Goal: Browse casually

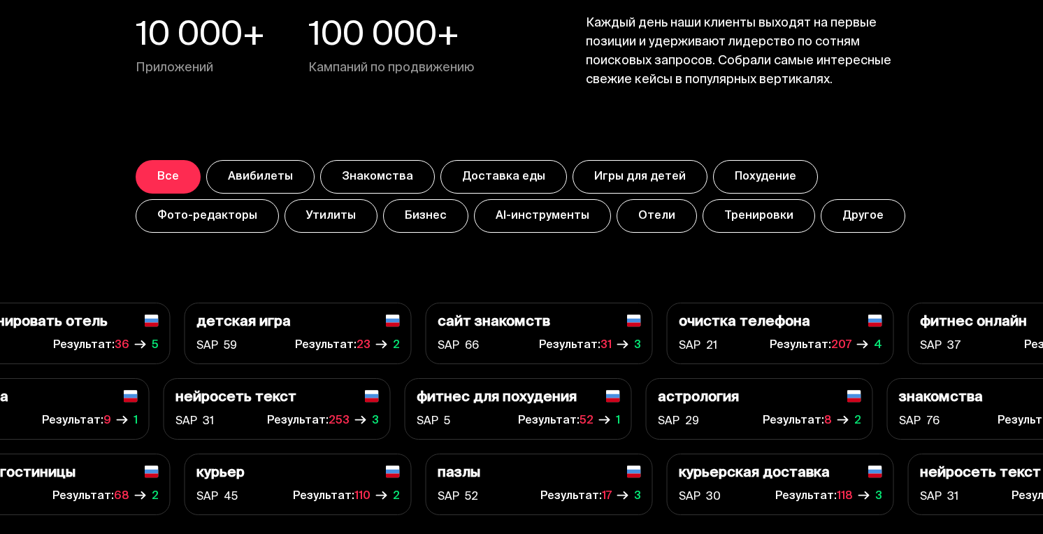
scroll to position [4956, 0]
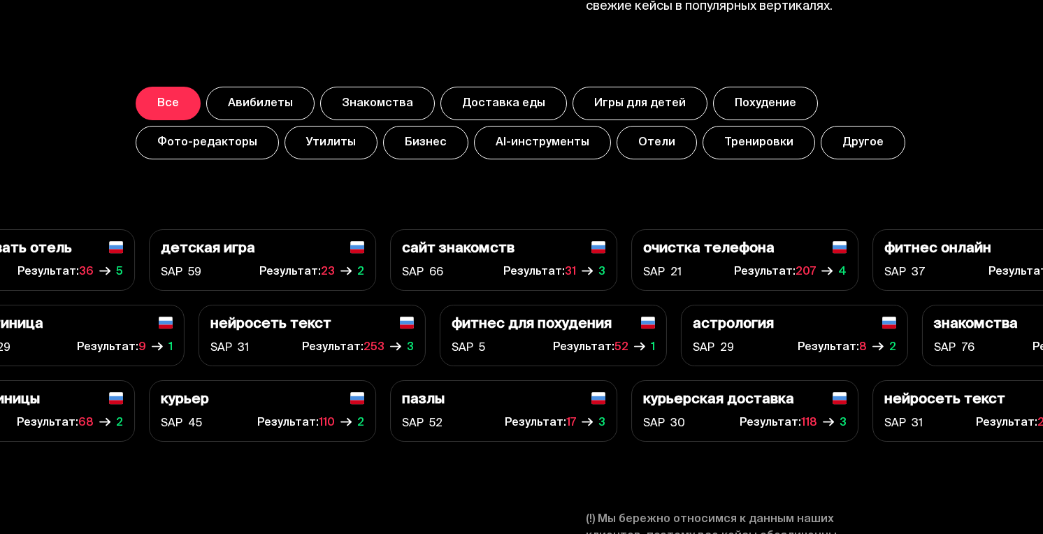
click at [552, 138] on button "AI-инструменты" at bounding box center [542, 143] width 137 height 34
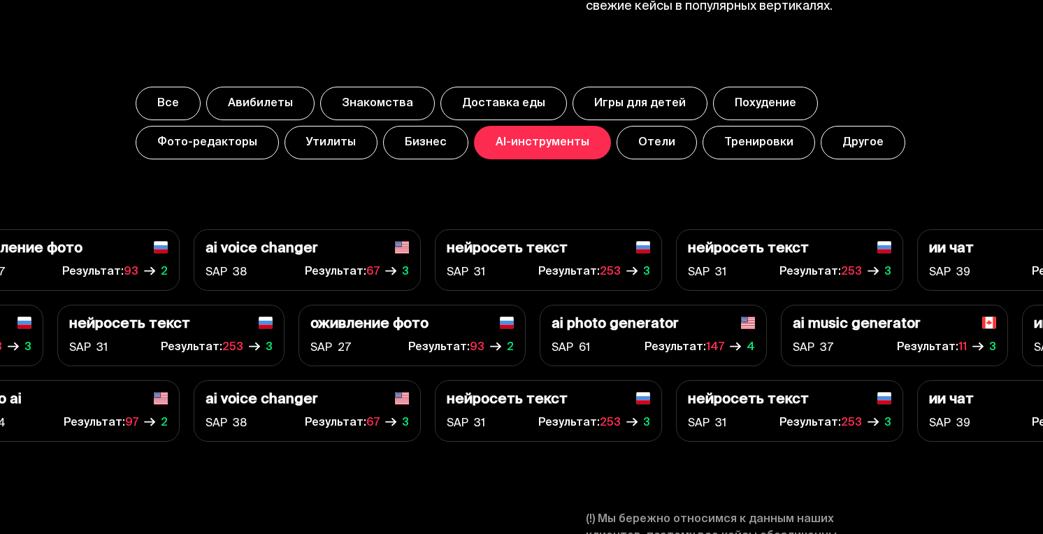
click at [383, 140] on button "Бизнес" at bounding box center [425, 143] width 85 height 34
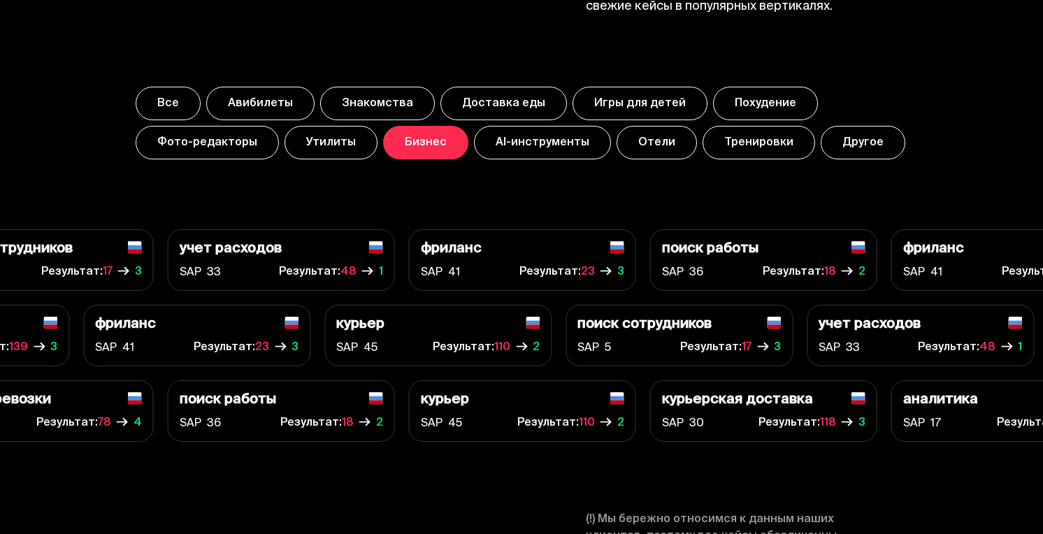
click at [256, 96] on button "Авибилеты" at bounding box center [260, 104] width 108 height 34
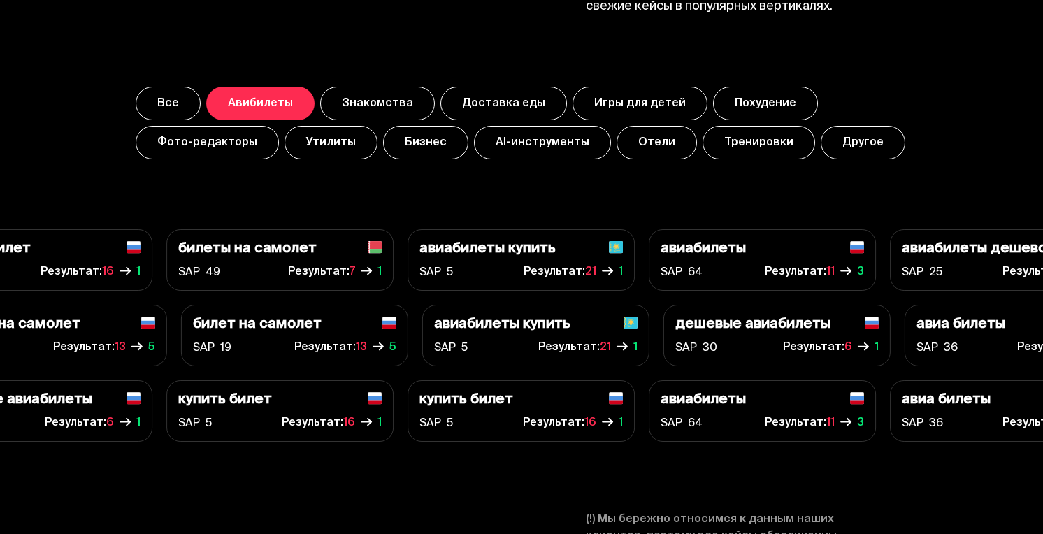
click at [215, 141] on button "Фото-редакторы" at bounding box center [207, 143] width 143 height 34
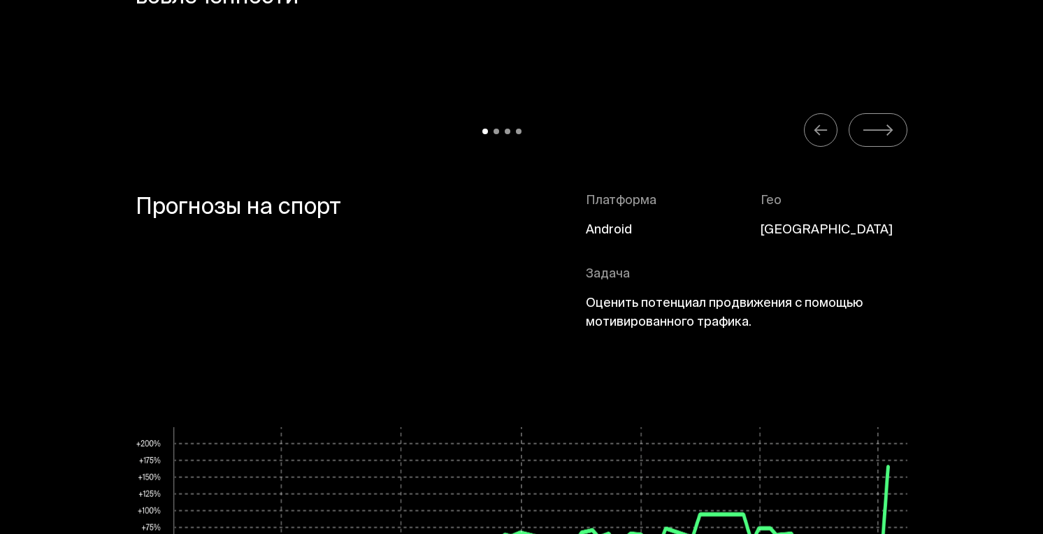
scroll to position [6337, 0]
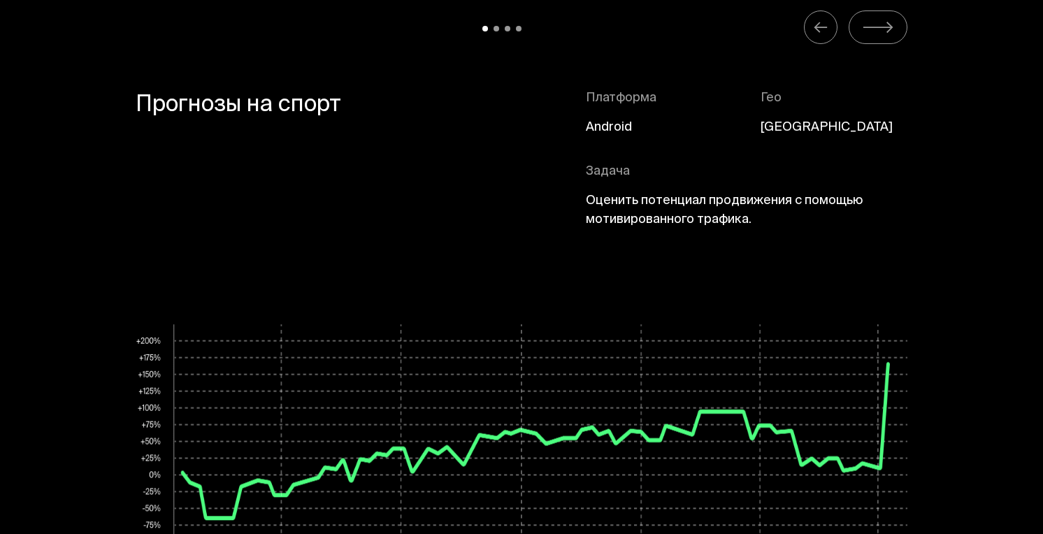
click at [873, 34] on icon "Carousel Navigation" at bounding box center [878, 27] width 32 height 17
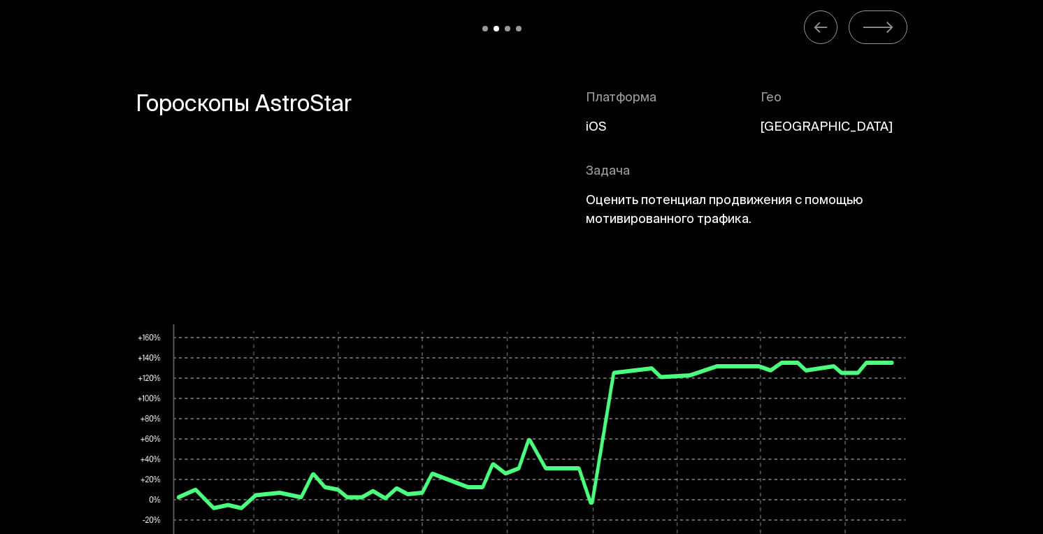
click at [873, 34] on icon "Carousel Navigation" at bounding box center [878, 27] width 32 height 17
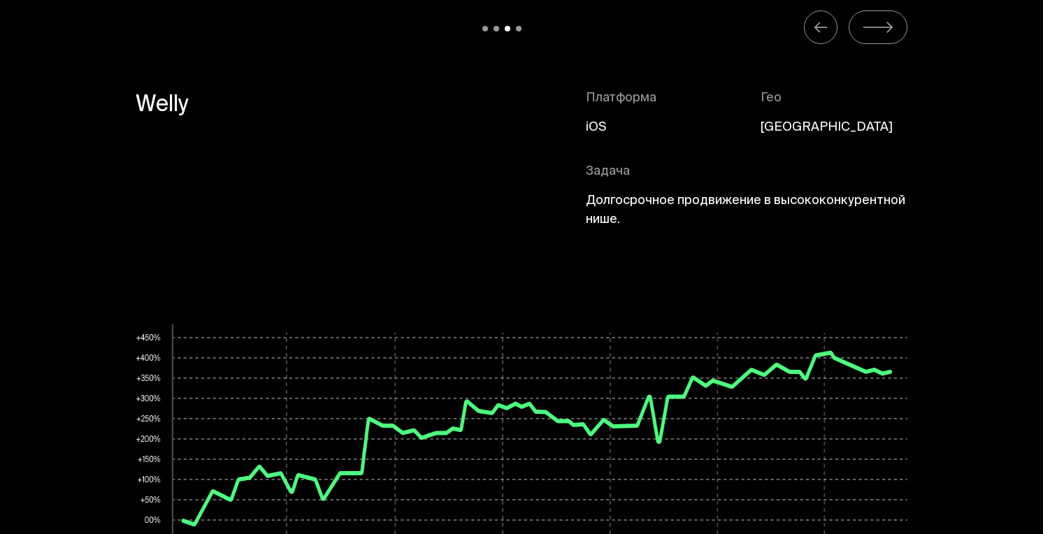
click at [873, 34] on icon "Carousel Navigation" at bounding box center [878, 27] width 32 height 17
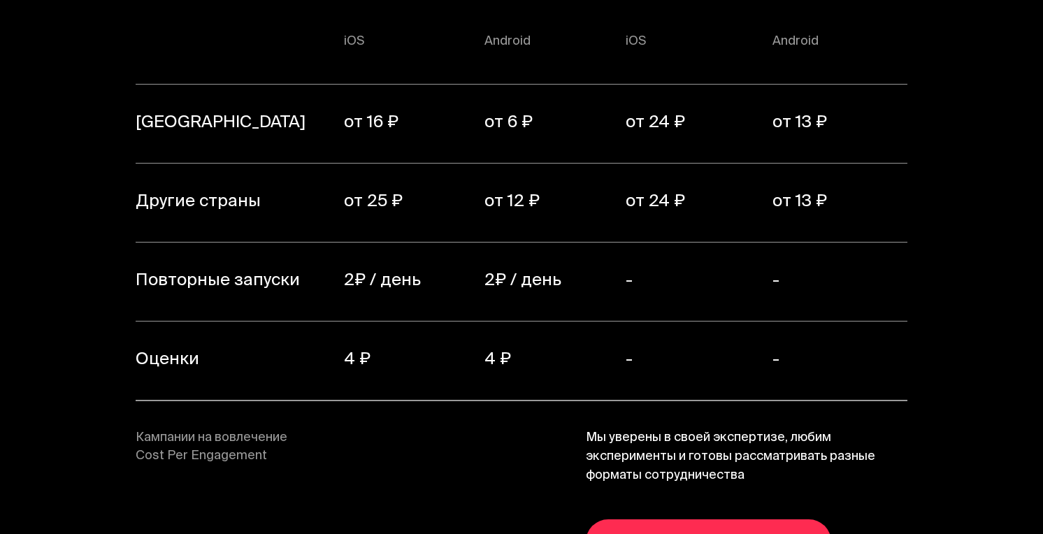
scroll to position [9895, 0]
